Goal: Navigation & Orientation: Find specific page/section

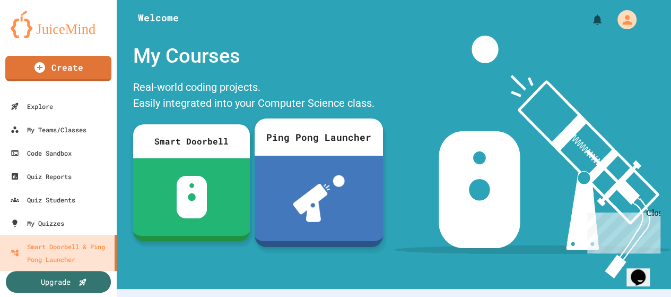
click at [325, 195] on img at bounding box center [319, 198] width 52 height 47
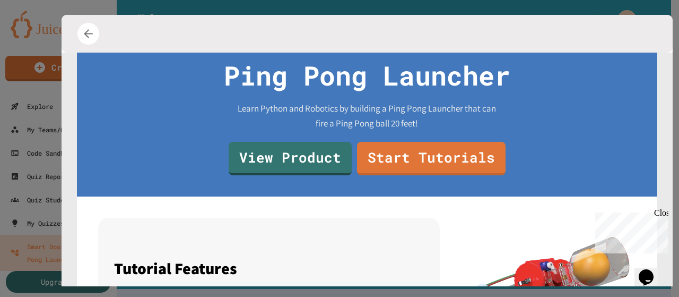
scroll to position [106, 0]
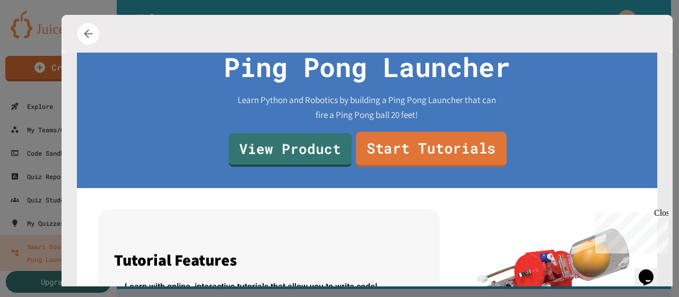
click at [398, 145] on link "Start Tutorials" at bounding box center [431, 148] width 151 height 35
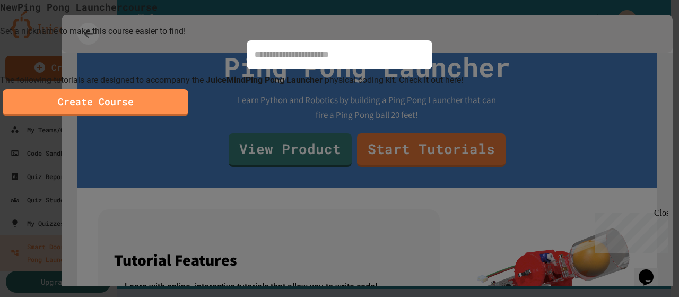
click at [548, 124] on div at bounding box center [339, 148] width 679 height 297
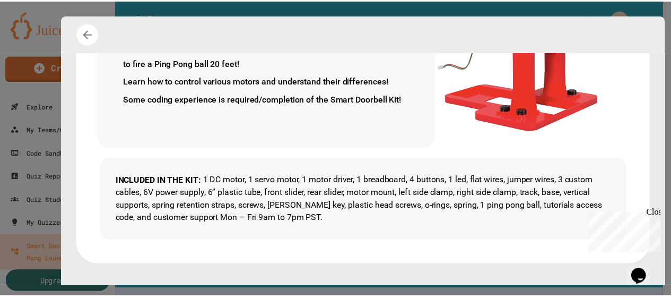
scroll to position [370, 0]
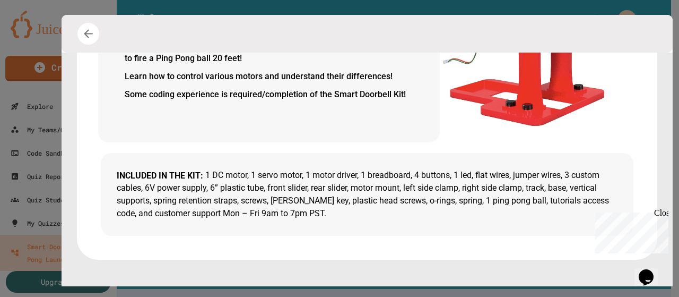
click at [74, 34] on div at bounding box center [367, 34] width 611 height 38
click at [94, 37] on icon "button" at bounding box center [89, 33] width 16 height 16
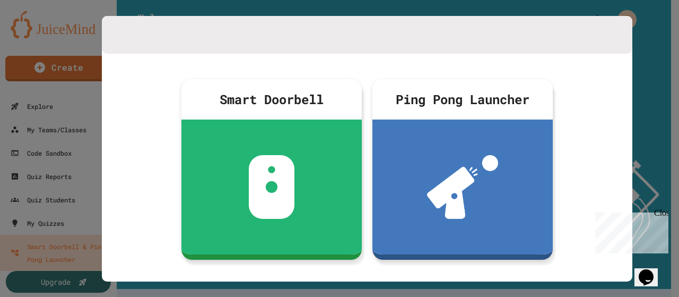
click at [659, 214] on div "Close" at bounding box center [660, 214] width 13 height 13
click at [653, 133] on div at bounding box center [339, 148] width 679 height 297
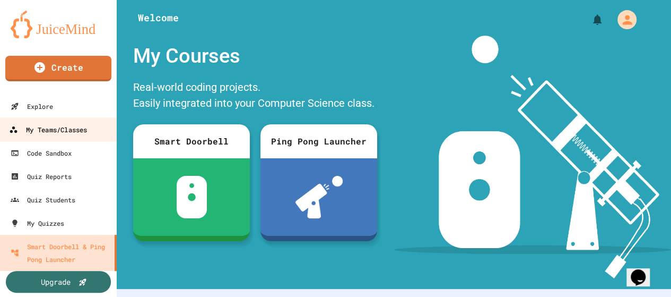
click at [37, 126] on div "My Teams/Classes" at bounding box center [48, 129] width 78 height 13
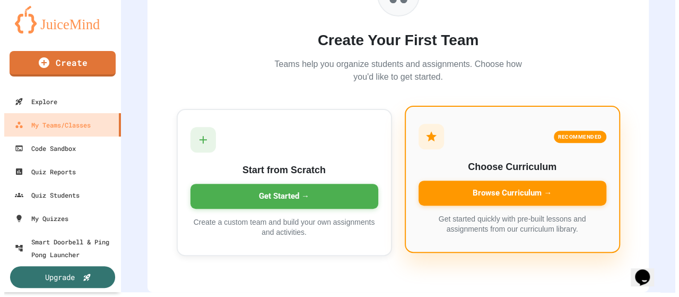
scroll to position [6, 0]
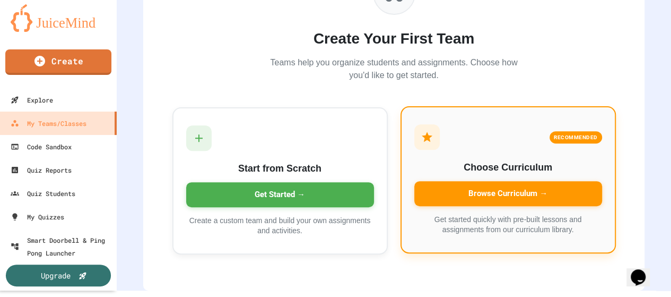
click at [498, 181] on div "Browse Curriculum →" at bounding box center [508, 193] width 188 height 25
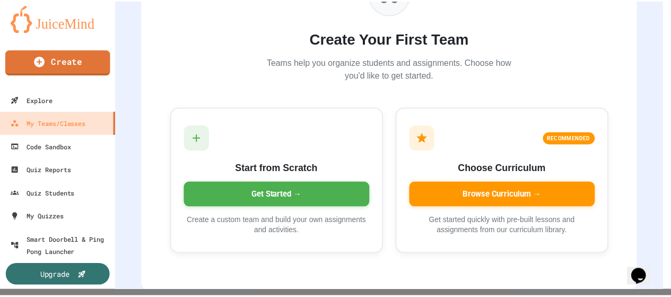
scroll to position [153, 0]
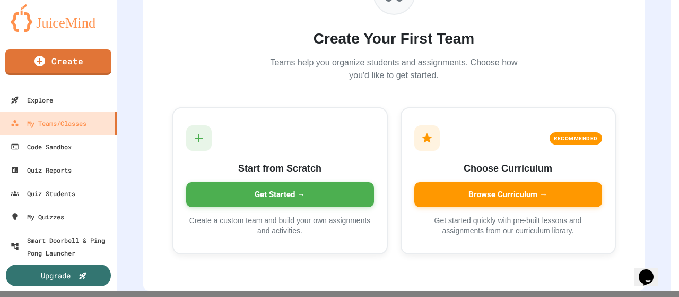
click at [612, 41] on div at bounding box center [339, 148] width 679 height 297
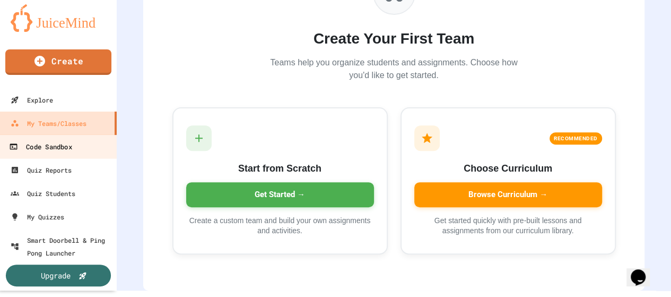
click at [59, 147] on div "Code Sandbox" at bounding box center [40, 146] width 63 height 13
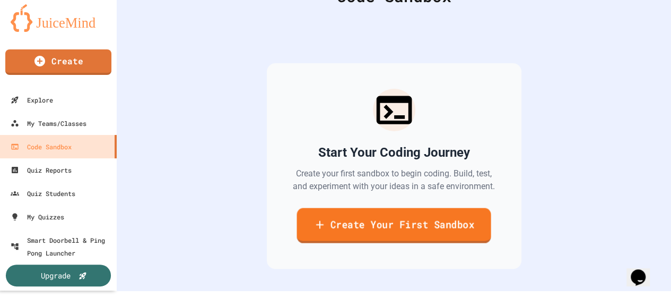
scroll to position [99, 0]
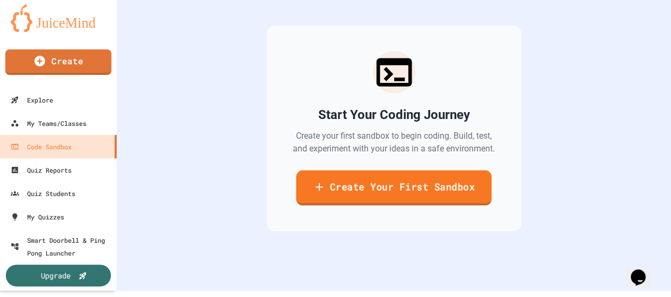
click at [368, 180] on link "Create Your First Sandbox" at bounding box center [394, 187] width 196 height 35
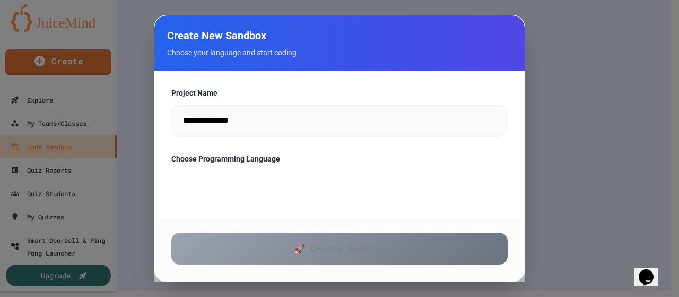
click at [588, 161] on div at bounding box center [339, 148] width 679 height 297
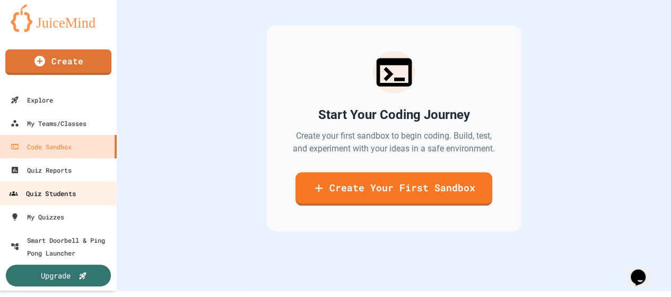
click at [42, 196] on div "Quiz Students" at bounding box center [42, 193] width 67 height 13
